Goal: Task Accomplishment & Management: Complete application form

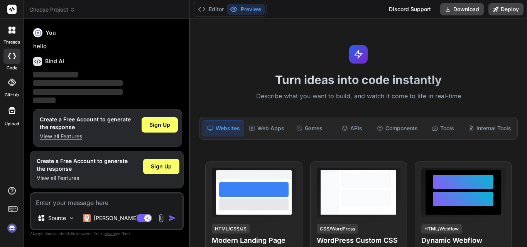
scroll to position [4, 0]
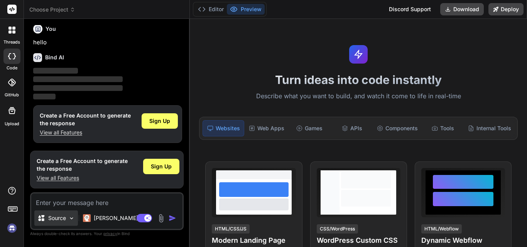
click at [69, 217] on img at bounding box center [71, 218] width 7 height 7
type textarea "x"
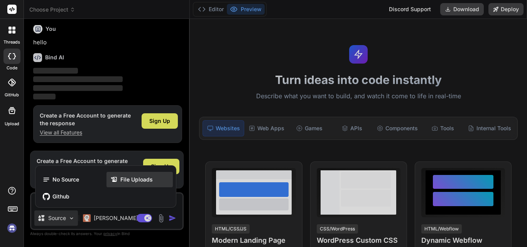
click at [111, 181] on icon at bounding box center [114, 180] width 8 height 8
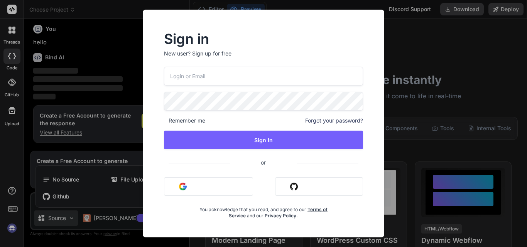
click at [221, 83] on input "email" at bounding box center [263, 76] width 199 height 19
type input "te"
click at [209, 53] on p "New user? Sign up for free" at bounding box center [263, 58] width 199 height 17
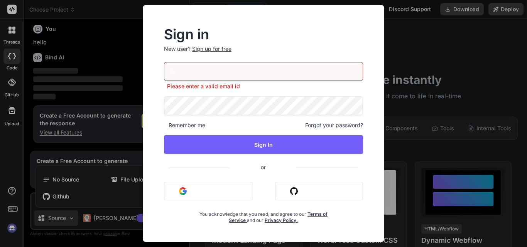
click at [215, 45] on div "Sign up for free" at bounding box center [211, 49] width 39 height 8
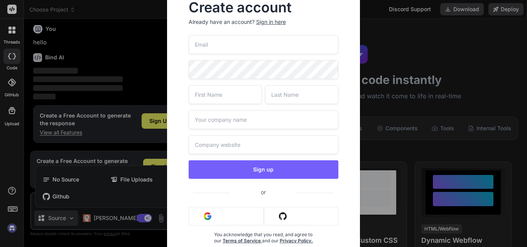
click at [225, 50] on input "email" at bounding box center [263, 44] width 150 height 19
click at [215, 48] on input "tes" at bounding box center [263, 44] width 150 height 19
type input "tes"
